Goal: Task Accomplishment & Management: Manage account settings

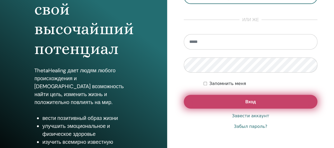
scroll to position [79, 0]
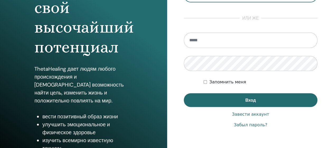
type input "**********"
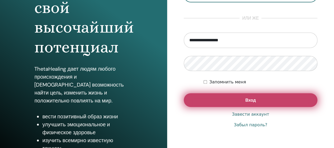
click at [241, 101] on button "Вход" at bounding box center [251, 100] width 134 height 14
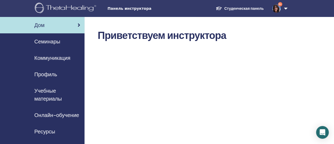
click at [57, 41] on span "Семинары" at bounding box center [47, 41] width 26 height 8
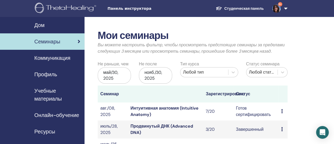
click at [282, 111] on icon at bounding box center [282, 111] width 2 height 4
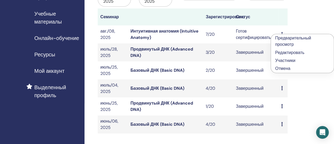
scroll to position [79, 0]
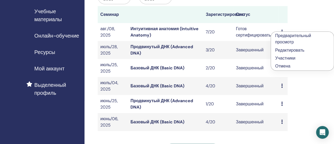
click at [285, 58] on link "Участники" at bounding box center [285, 58] width 20 height 6
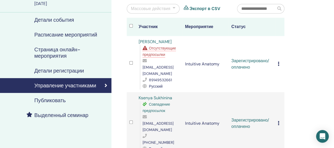
scroll to position [53, 0]
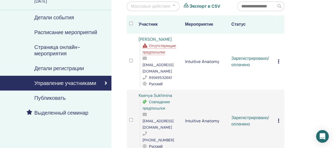
click at [278, 59] on icon at bounding box center [279, 61] width 2 height 4
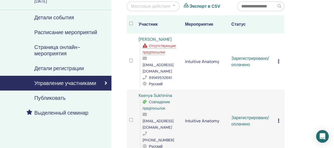
click at [173, 4] on div at bounding box center [174, 6] width 3 height 6
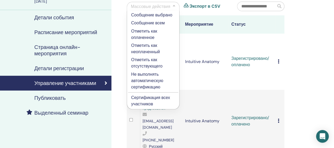
click at [175, 6] on div at bounding box center [174, 6] width 3 height 6
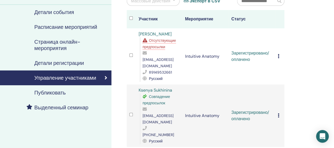
scroll to position [26, 0]
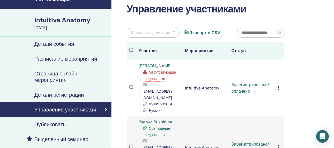
click at [129, 48] on div at bounding box center [132, 51] width 7 height 8
click at [154, 65] on link "[PERSON_NAME]" at bounding box center [155, 66] width 33 height 6
click at [279, 86] on icon at bounding box center [279, 88] width 2 height 4
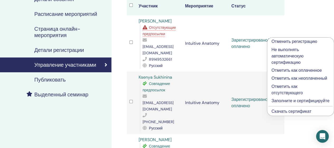
scroll to position [106, 0]
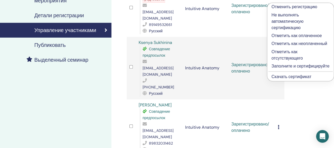
click at [278, 76] on link "Скачать сертификат" at bounding box center [291, 77] width 40 height 6
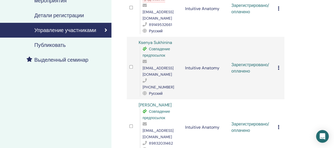
click at [278, 65] on icon at bounding box center [279, 67] width 2 height 4
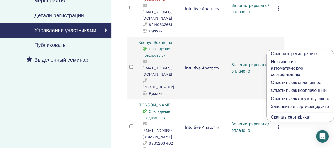
click at [289, 118] on link "Скачать сертификат" at bounding box center [291, 117] width 40 height 6
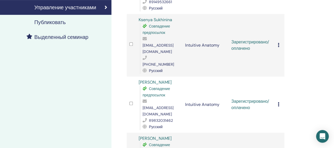
scroll to position [158, 0]
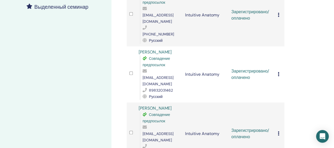
click at [277, 47] on td "Отменить регистрацию Не выполнять автоматическую сертификацию Отметить как опла…" at bounding box center [279, 74] width 9 height 56
click at [278, 72] on icon at bounding box center [279, 74] width 2 height 4
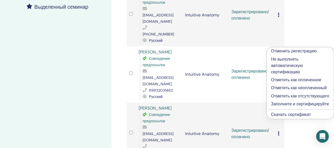
click at [288, 116] on link "Скачать сертификат" at bounding box center [291, 114] width 40 height 6
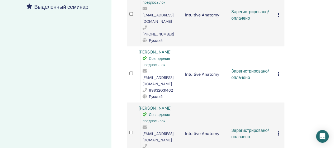
click at [278, 131] on icon at bounding box center [279, 133] width 2 height 4
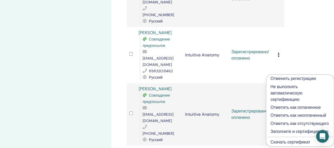
scroll to position [238, 0]
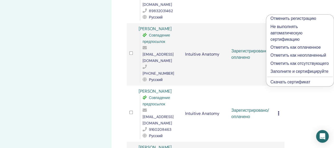
click at [285, 81] on link "Скачать сертификат" at bounding box center [290, 82] width 40 height 6
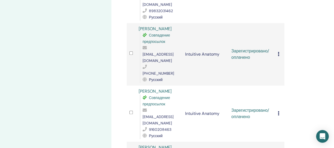
click at [278, 111] on icon at bounding box center [279, 113] width 2 height 4
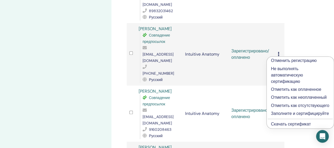
click at [287, 124] on link "Скачать сертификат" at bounding box center [291, 124] width 40 height 6
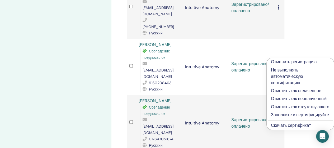
scroll to position [317, 0]
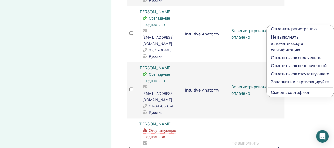
click at [285, 92] on link "Скачать сертификат" at bounding box center [291, 92] width 40 height 6
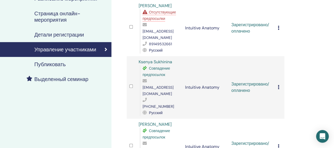
scroll to position [53, 0]
